Goal: Task Accomplishment & Management: Use online tool/utility

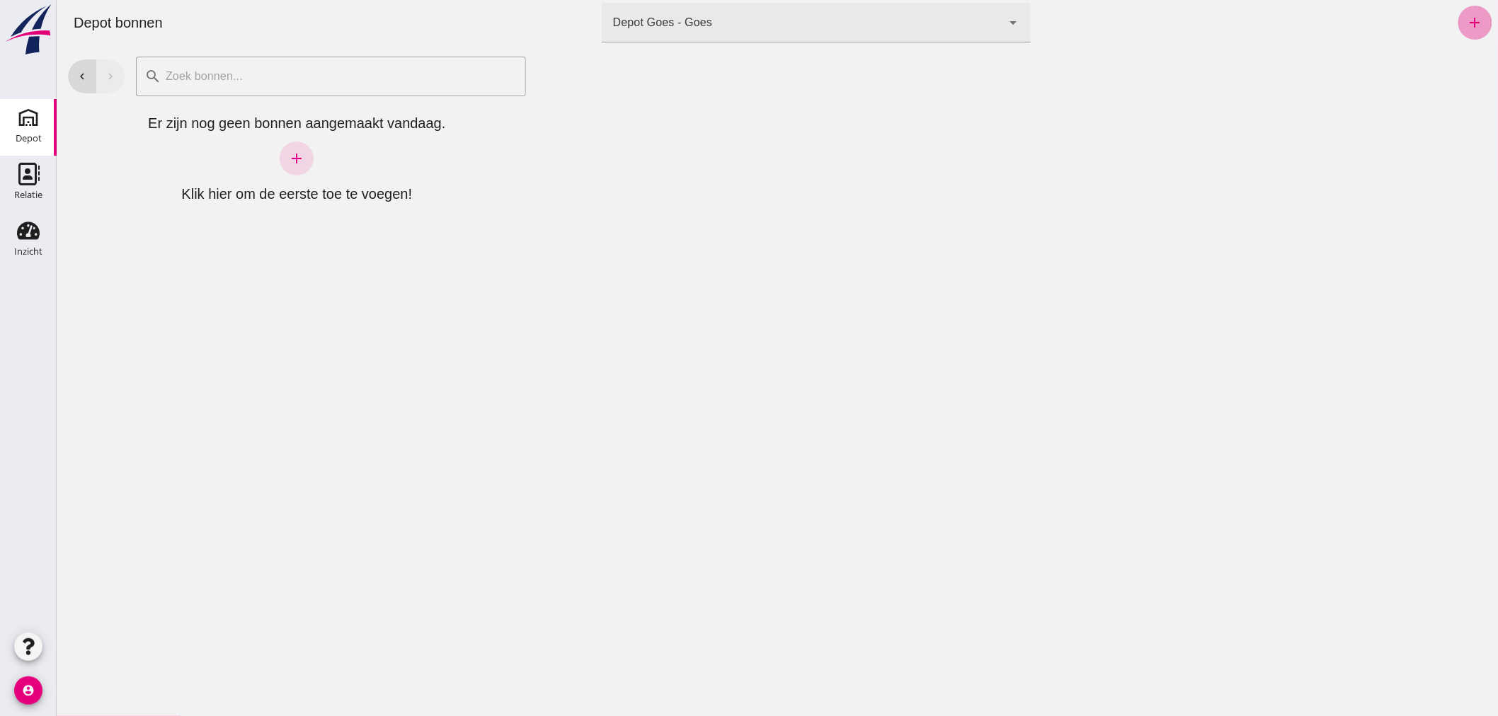
click link "add"
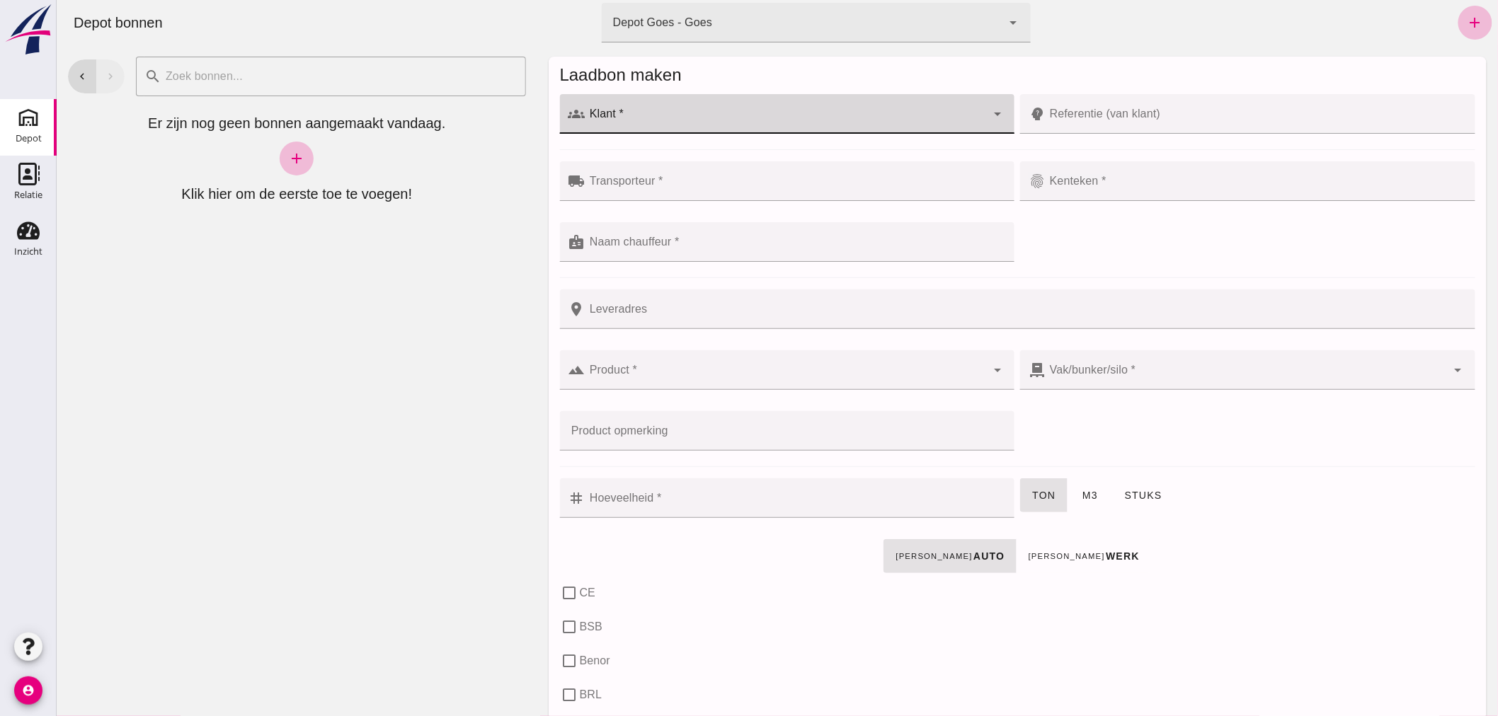
click input "Klant *"
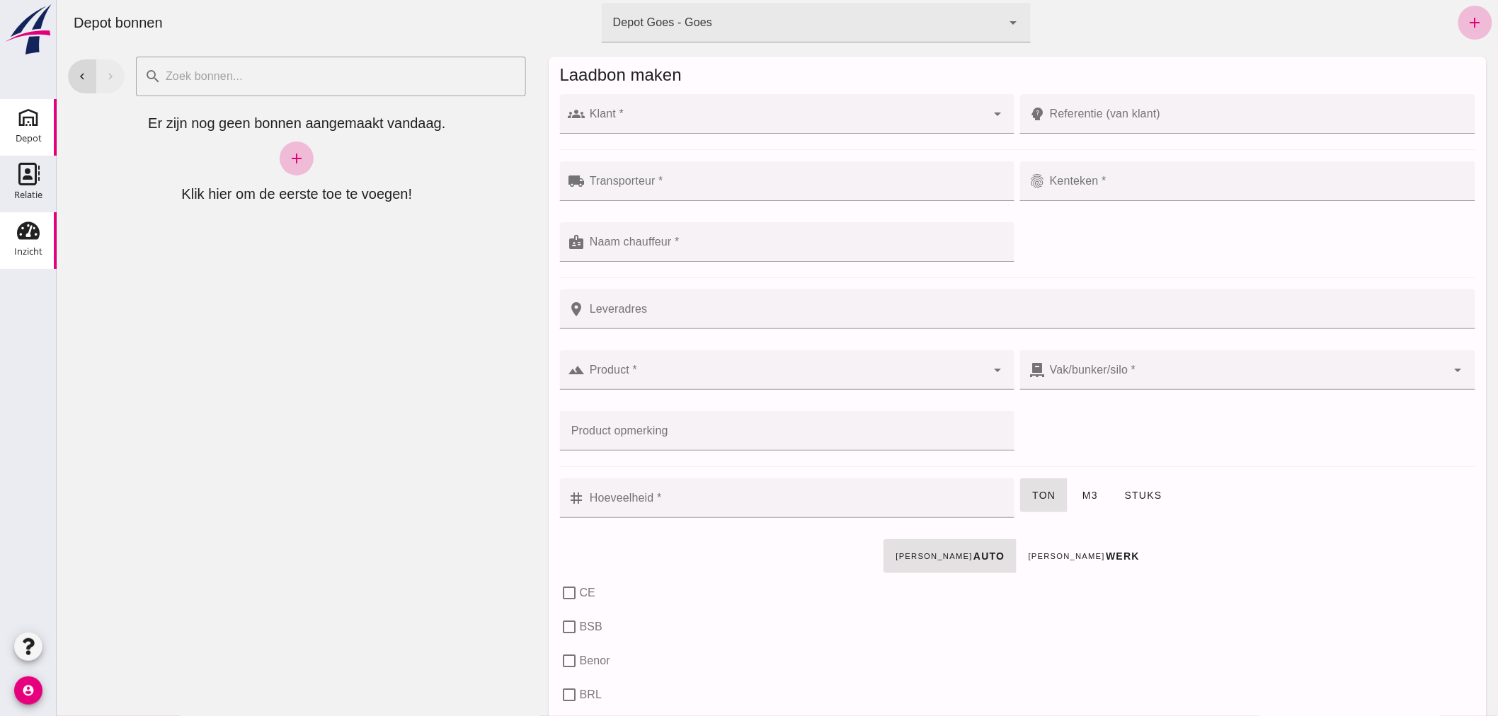
click at [34, 238] on use at bounding box center [28, 231] width 23 height 18
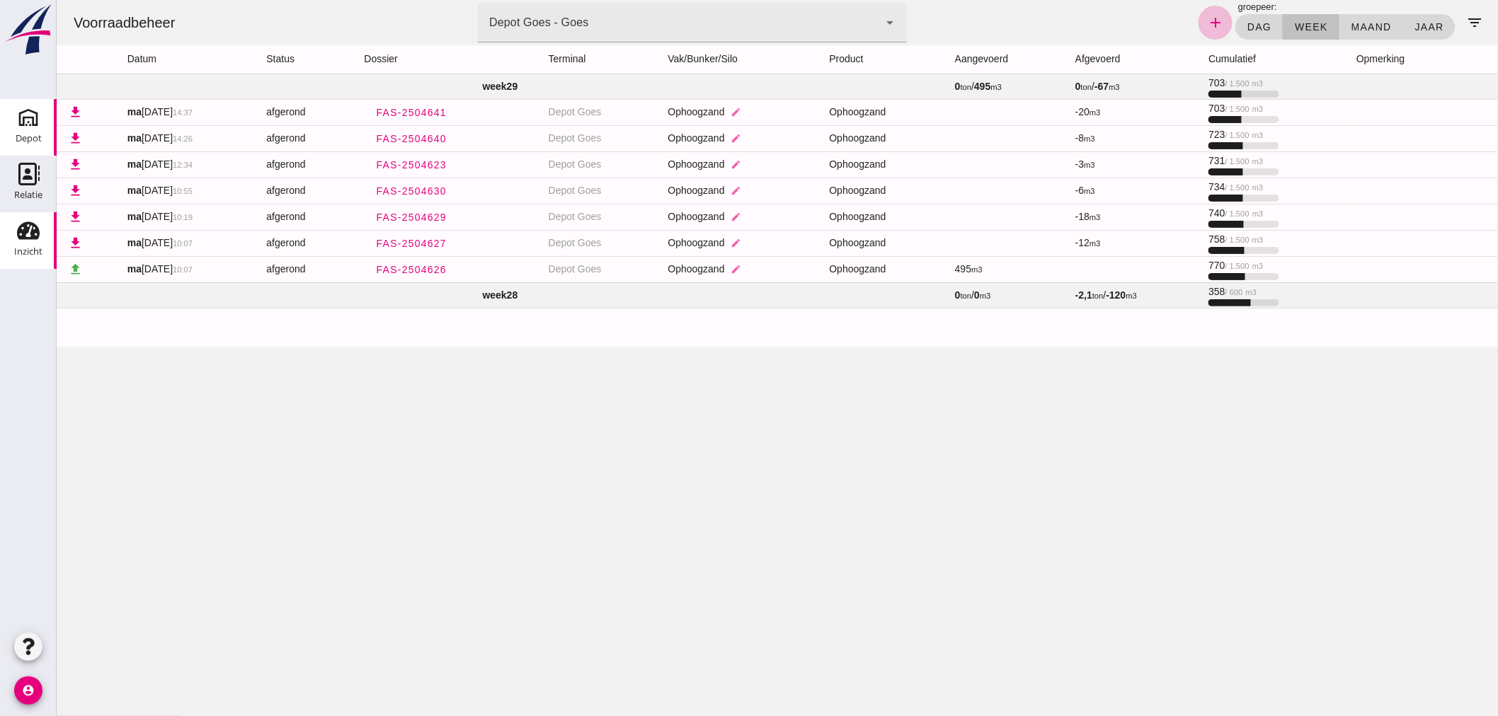
click at [24, 121] on use at bounding box center [28, 117] width 23 height 23
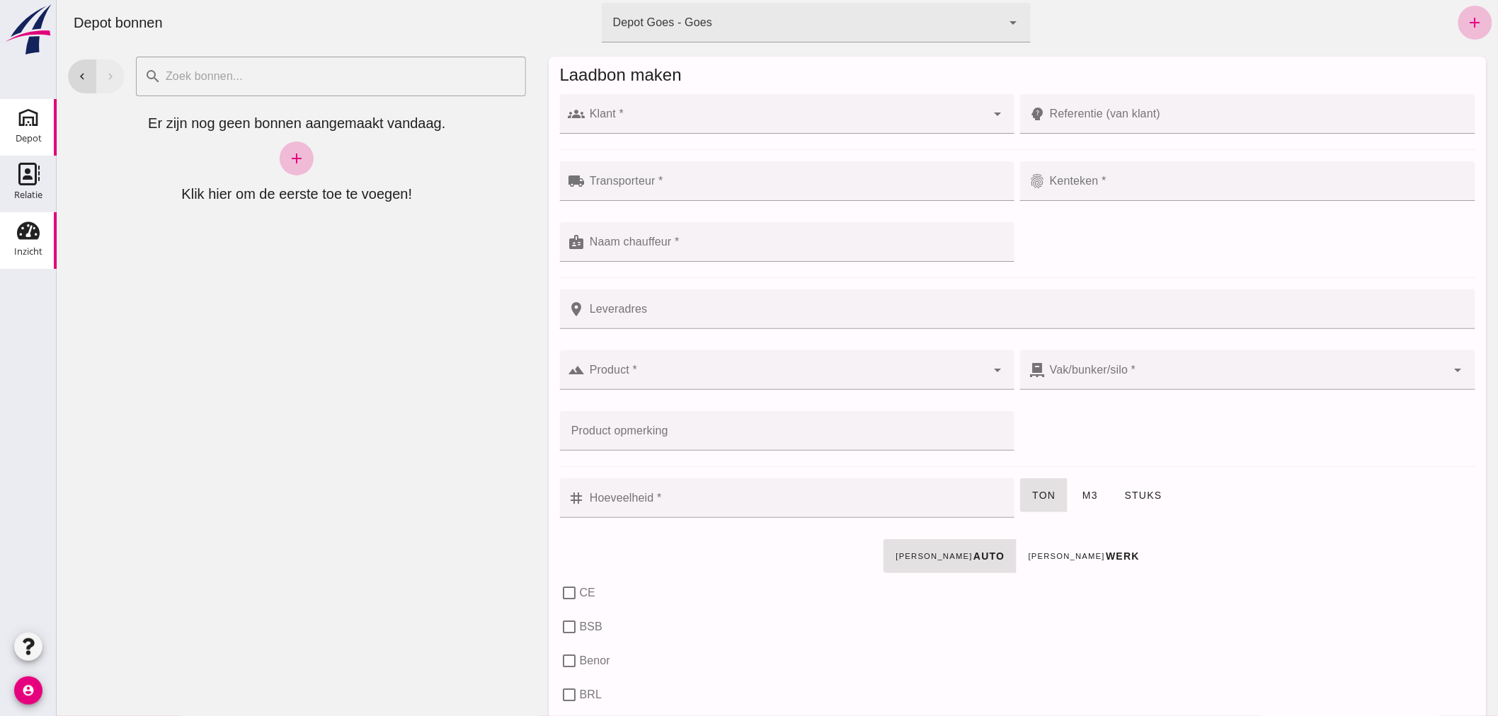
click at [30, 236] on use at bounding box center [28, 231] width 23 height 18
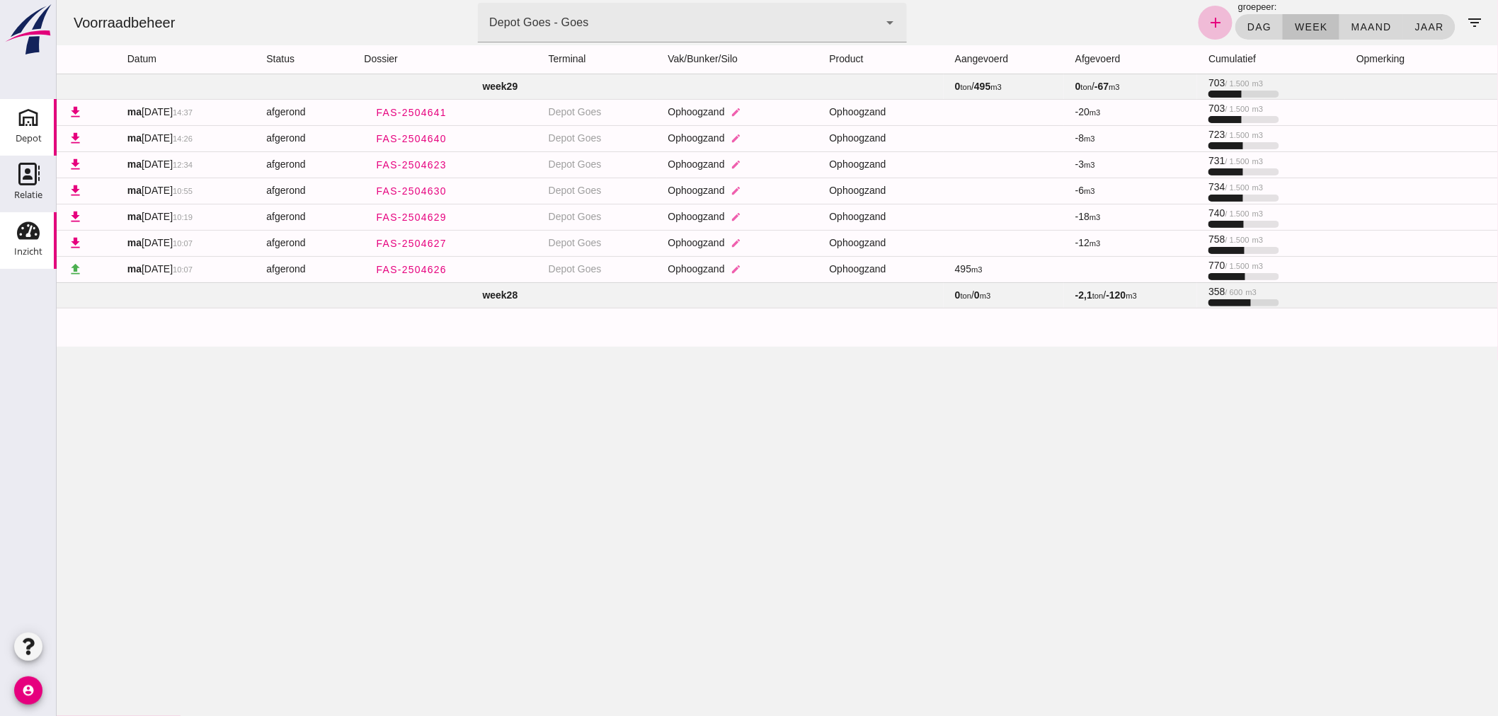
click at [39, 125] on icon "Depot" at bounding box center [28, 117] width 23 height 23
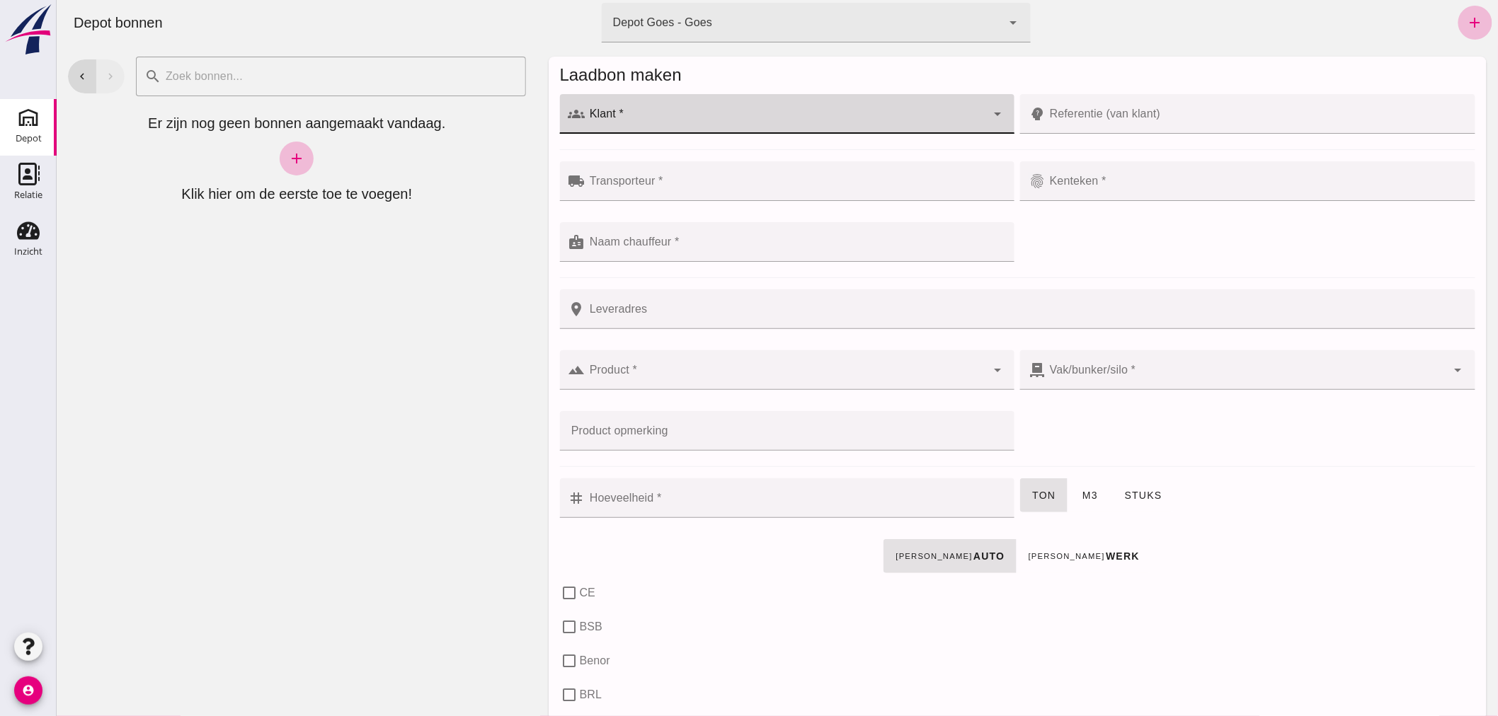
click input "Klant *"
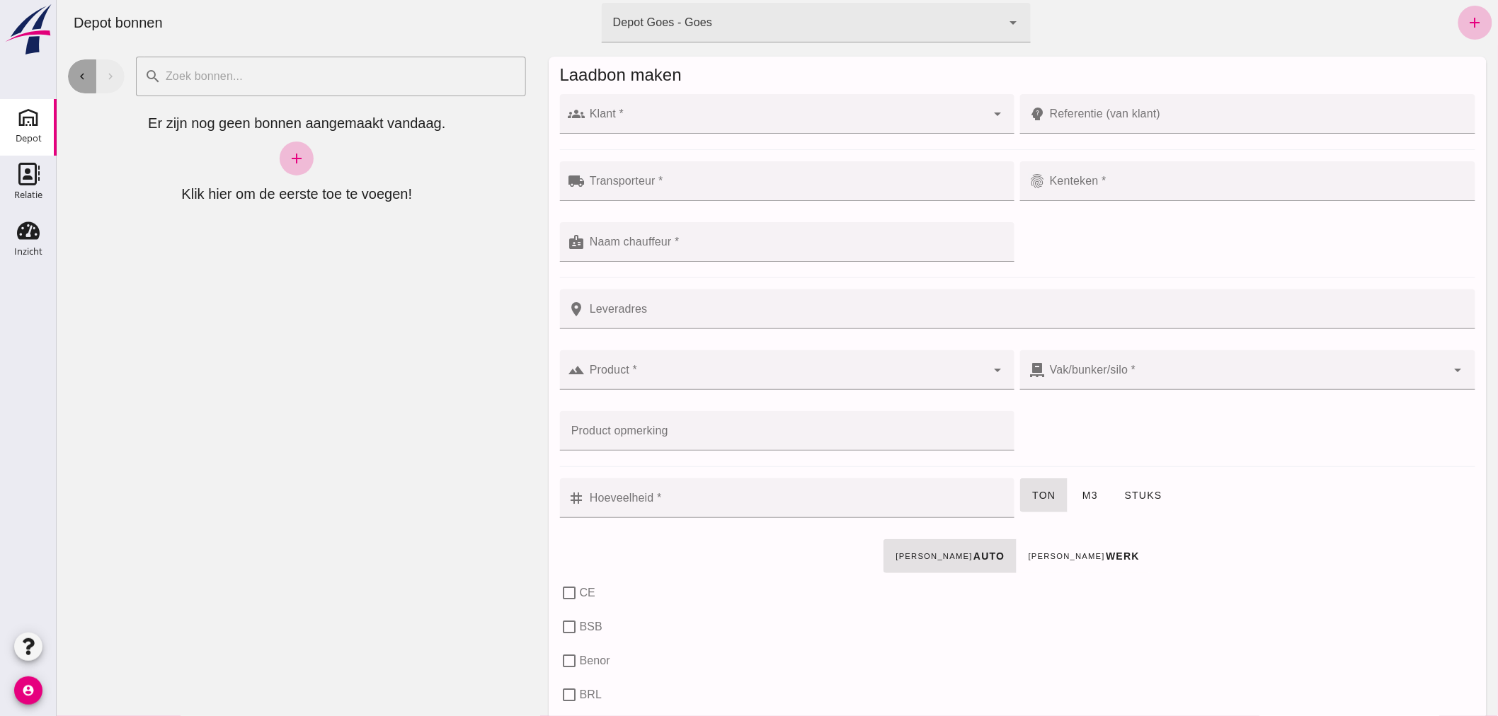
click at [82, 69] on button "chevron_left" at bounding box center [81, 76] width 28 height 34
click at [81, 70] on icon "chevron_left" at bounding box center [81, 76] width 13 height 13
click at [82, 72] on icon "chevron_left" at bounding box center [81, 76] width 13 height 13
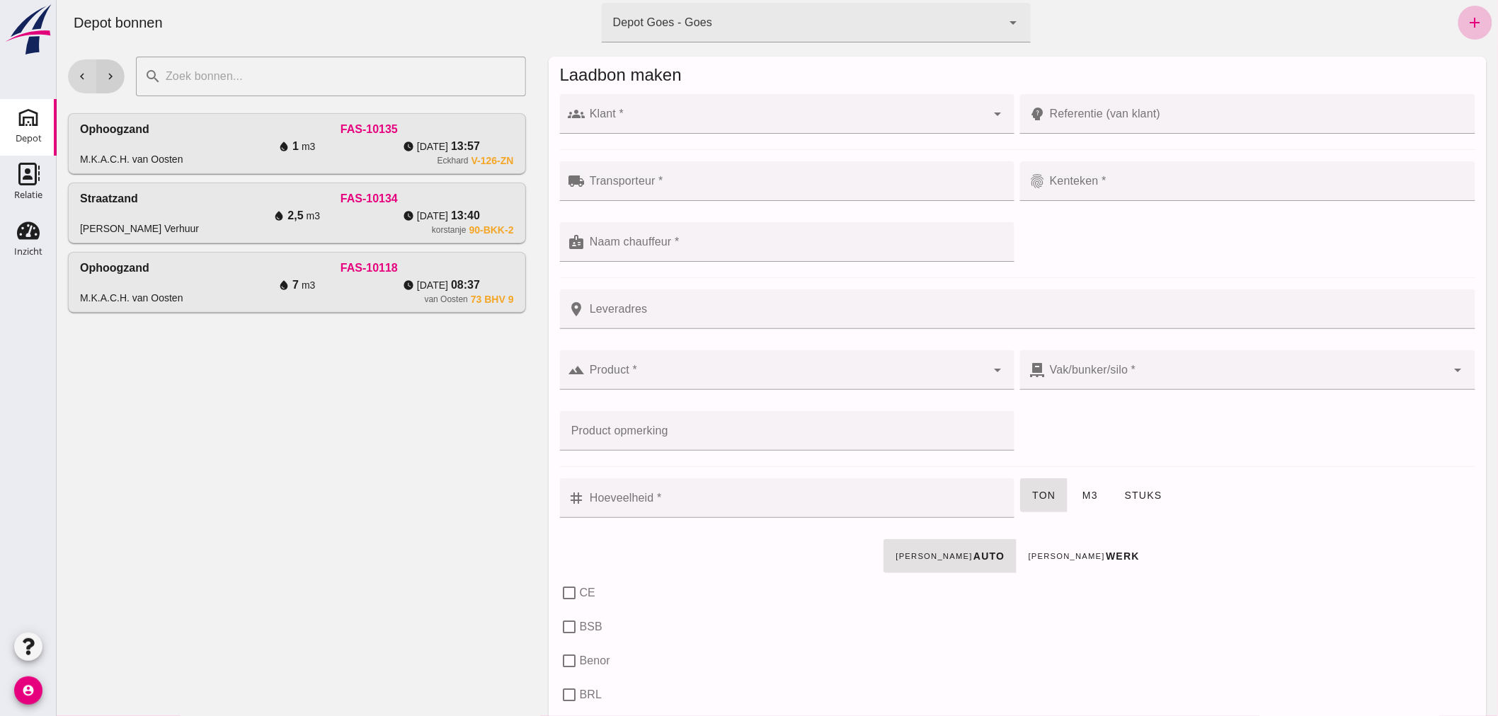
click at [108, 74] on icon "chevron_right" at bounding box center [109, 76] width 13 height 13
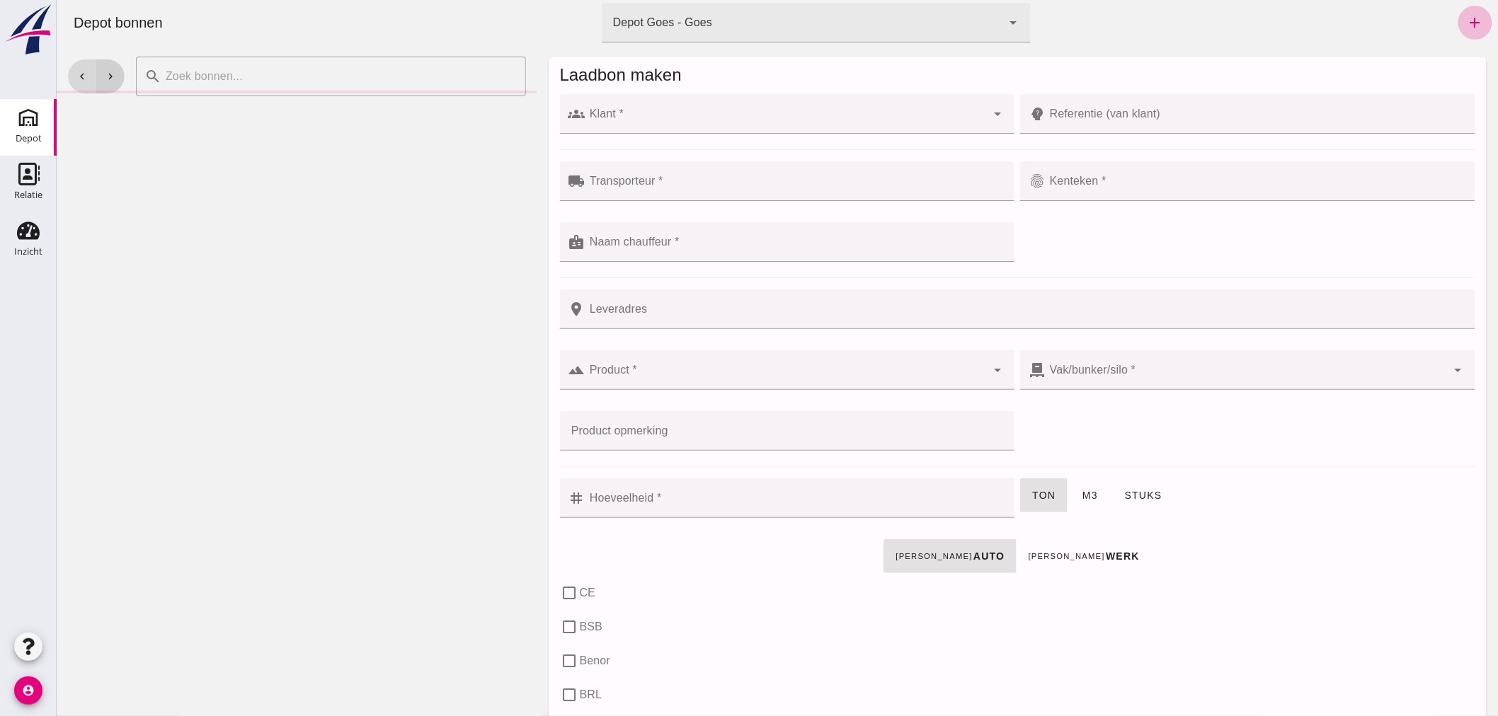
click at [108, 74] on icon "chevron_right" at bounding box center [109, 76] width 13 height 13
